Goal: Find specific fact: Find specific fact

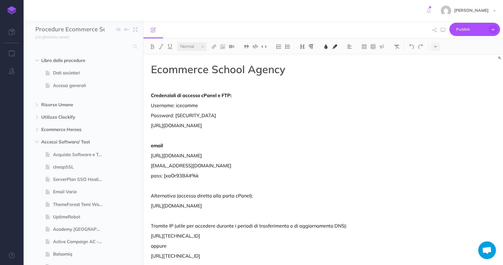
select select "null"
click at [78, 48] on input "text" at bounding box center [82, 46] width 94 height 11
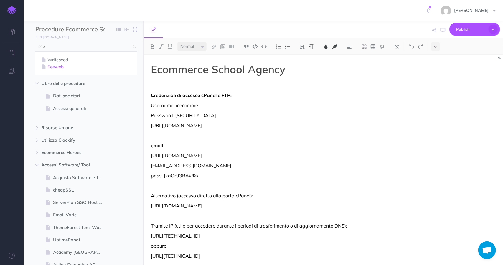
type input "see"
click at [71, 65] on link "Seeweb" at bounding box center [86, 66] width 93 height 7
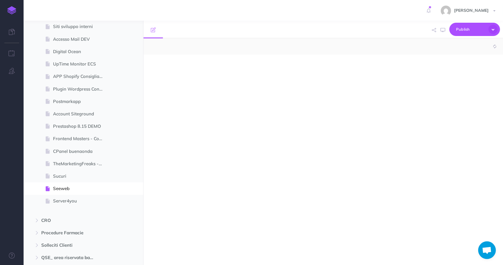
select select "null"
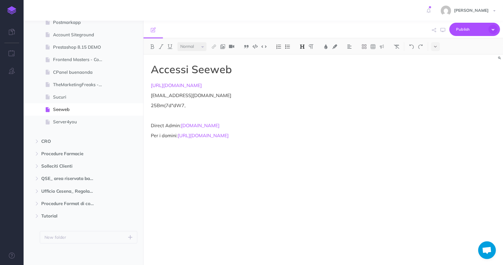
scroll to position [2201, 0]
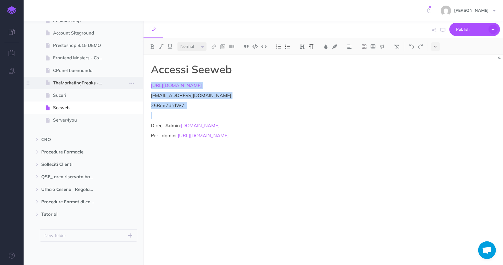
drag, startPoint x: 235, startPoint y: 118, endPoint x: 125, endPoint y: 86, distance: 114.9
click at [125, 86] on div "Procedure Ecommerce School Collapse all Expand all Expand to root folders [URL]…" at bounding box center [264, 143] width 480 height 244
copy div "[URL][DOMAIN_NAME] [EMAIL_ADDRESS][DOMAIN_NAME] 25Bm(7d"dW7,"
